Goal: Task Accomplishment & Management: Use online tool/utility

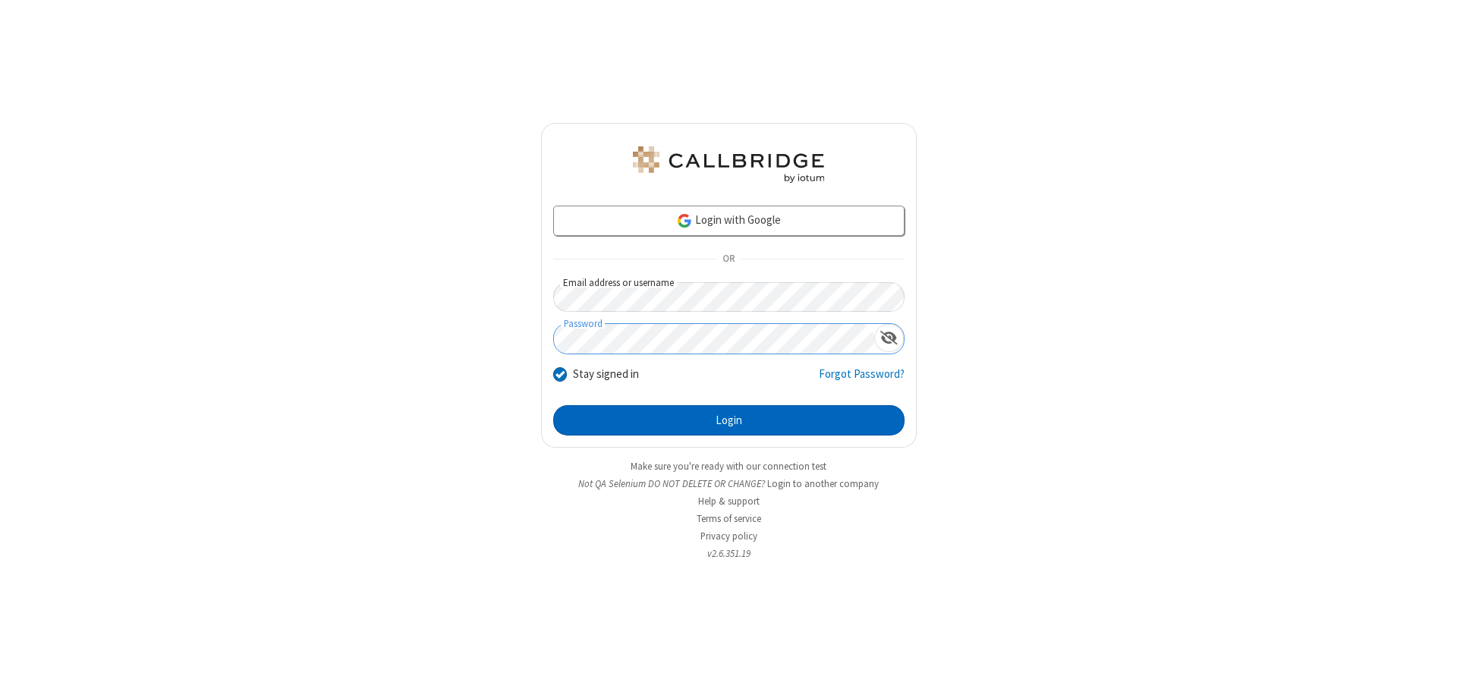
click at [729, 420] on button "Login" at bounding box center [728, 420] width 351 height 30
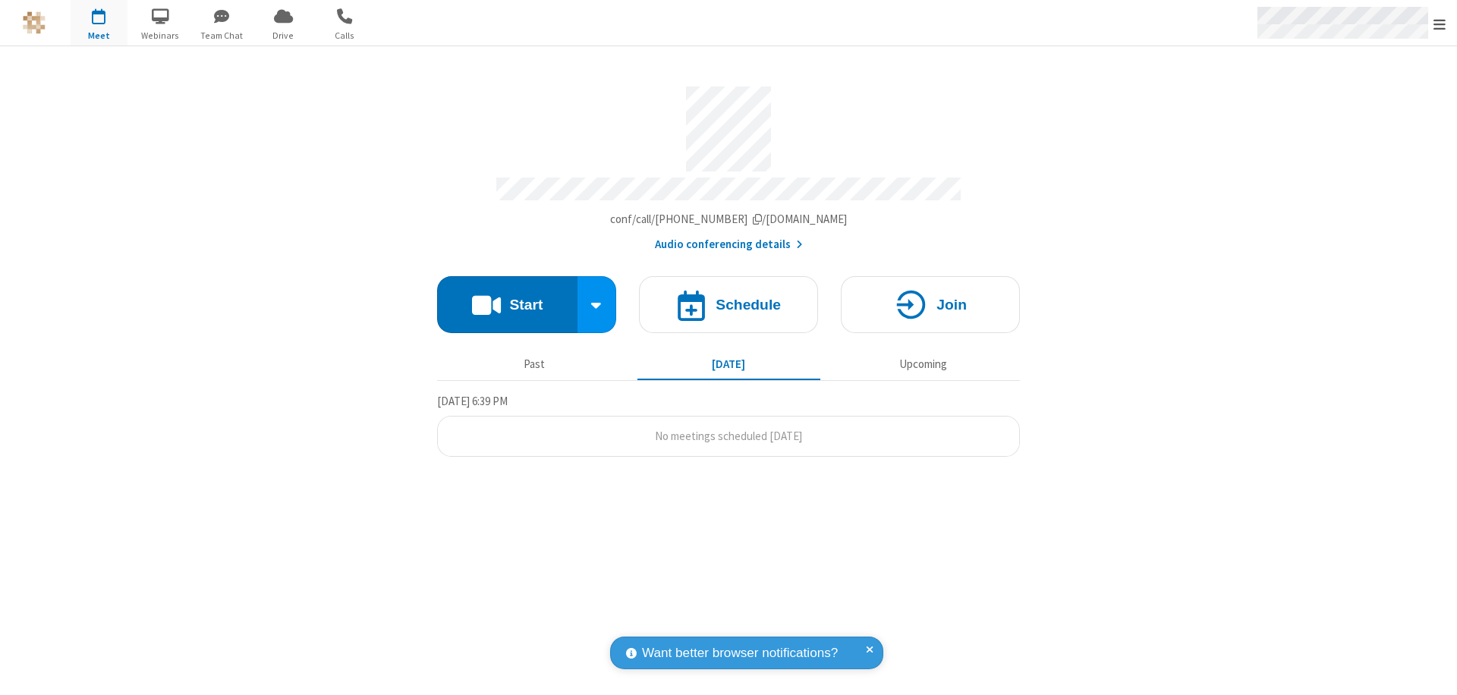
click at [1440, 24] on span "Open menu" at bounding box center [1440, 24] width 12 height 15
click at [99, 23] on span "button" at bounding box center [99, 16] width 57 height 26
click at [729, 298] on h4 "Schedule" at bounding box center [748, 305] width 65 height 14
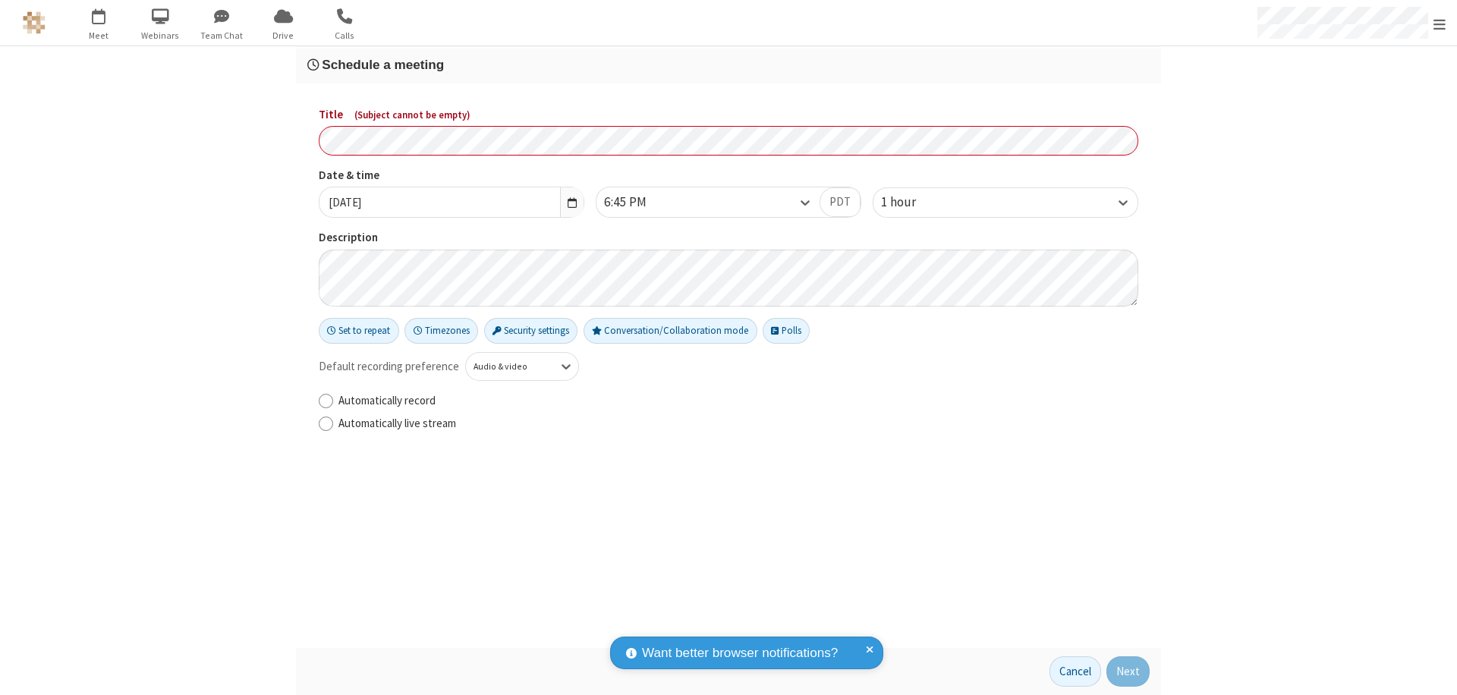
click at [729, 65] on h3 "Schedule a meeting" at bounding box center [728, 65] width 843 height 14
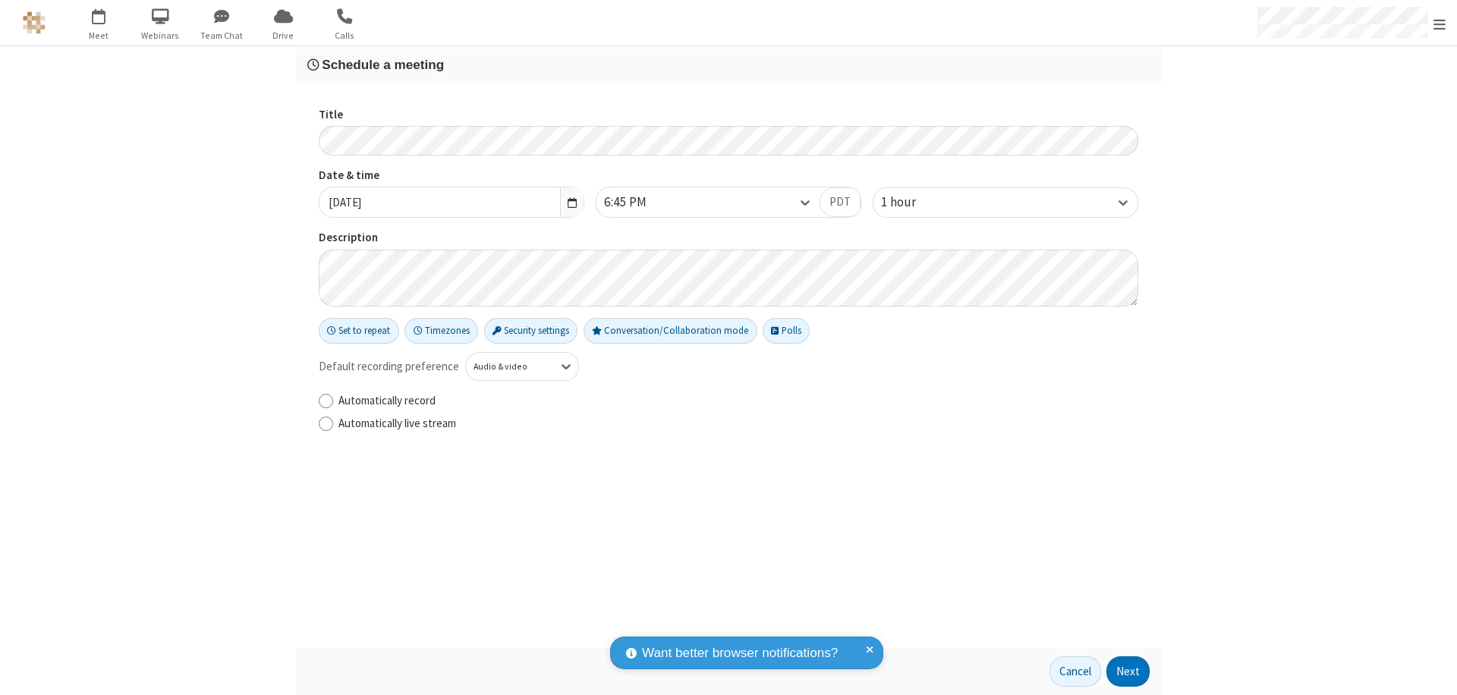
click at [1129, 672] on button "Next" at bounding box center [1128, 672] width 43 height 30
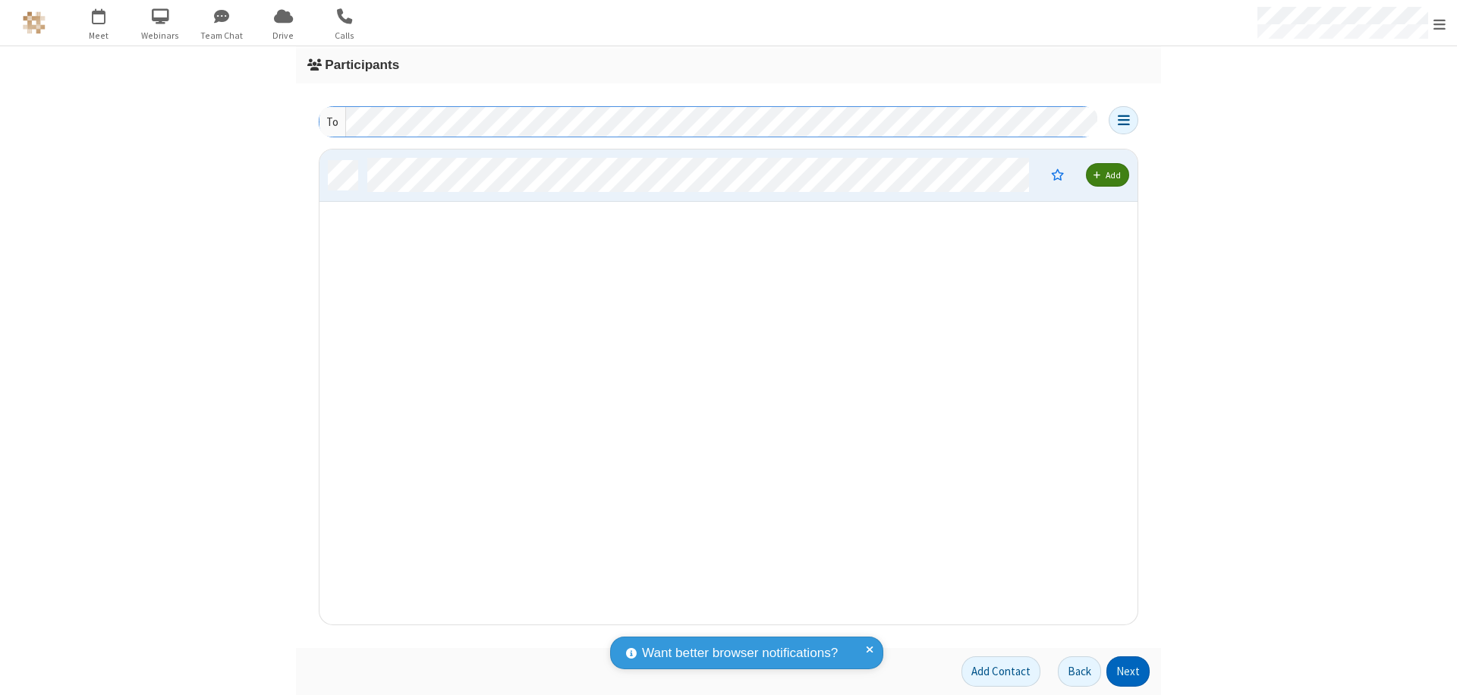
click at [1129, 672] on button "Next" at bounding box center [1128, 672] width 43 height 30
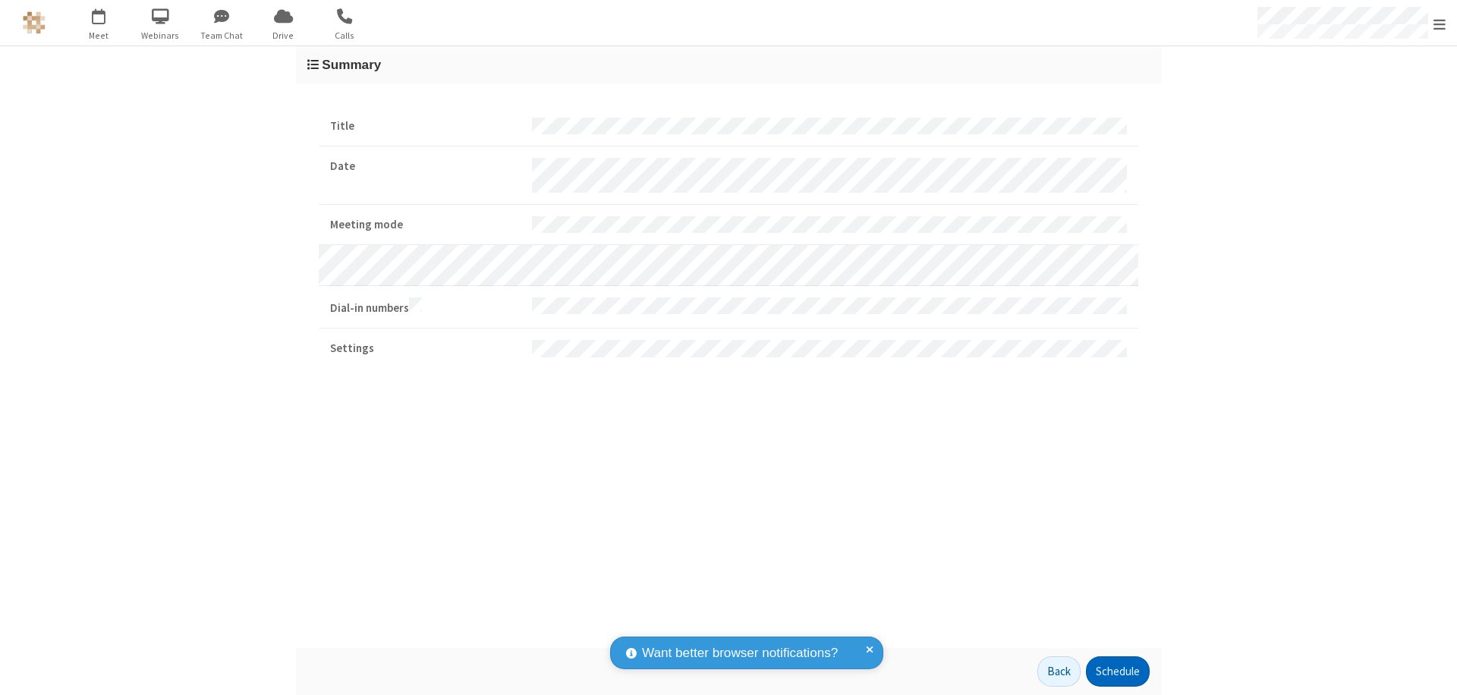
click at [1117, 672] on button "Schedule" at bounding box center [1118, 672] width 64 height 30
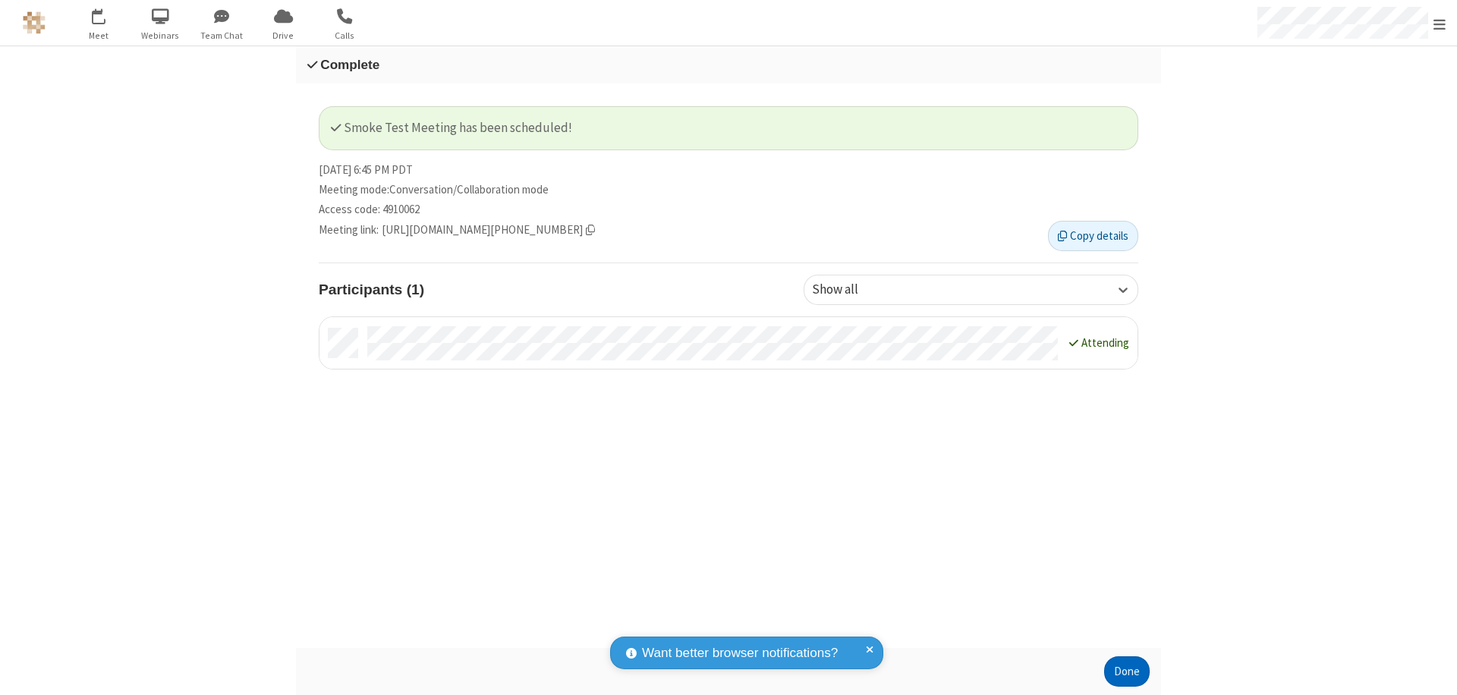
click at [1127, 672] on button "Done" at bounding box center [1127, 672] width 46 height 30
